Goal: Find specific fact

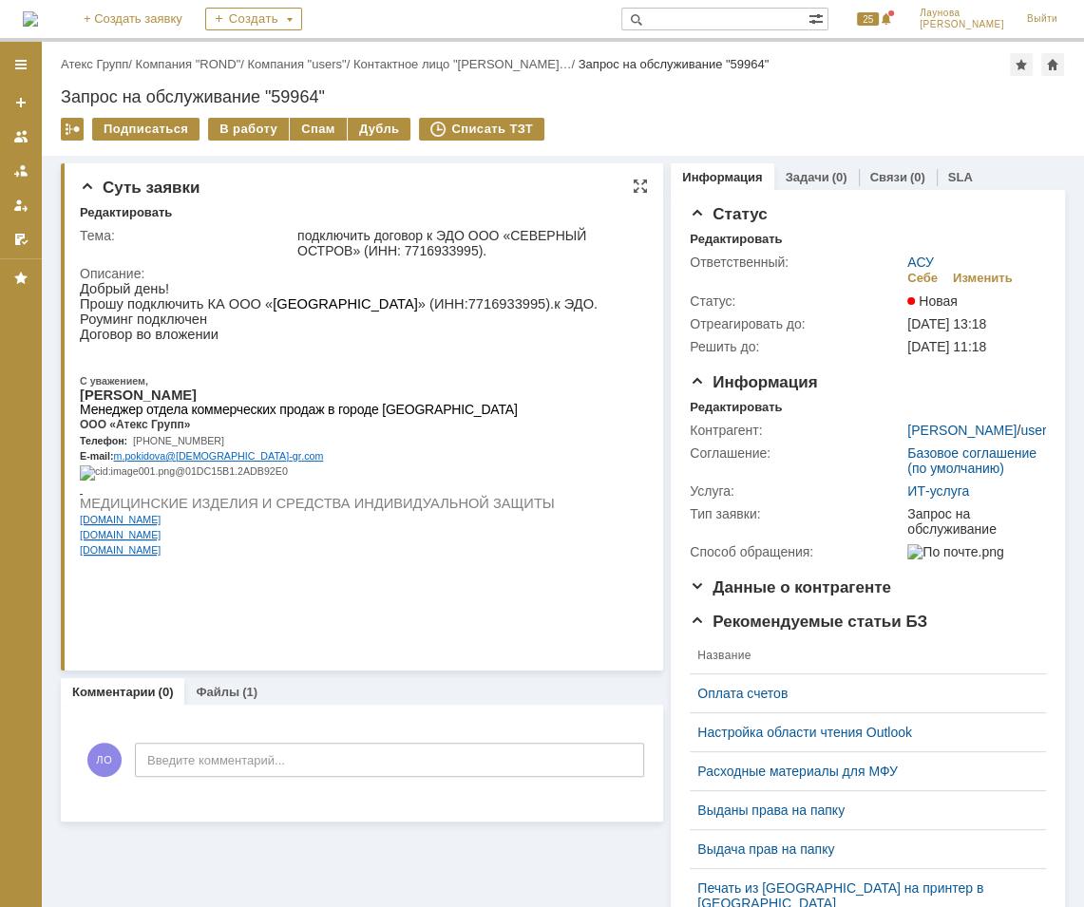
click at [441, 302] on p "Прошу подключить КА ООО « СЕВЕРНЫЙ ОСТРОВ » (ИНН: 7716933995 ).к ЭДО." at bounding box center [339, 303] width 518 height 15
copy p "7716933995"
